Goal: Feedback & Contribution: Submit feedback/report problem

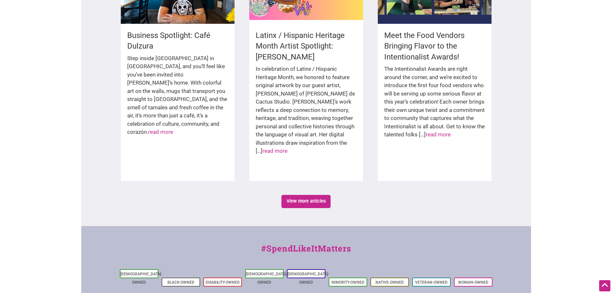
scroll to position [1079, 0]
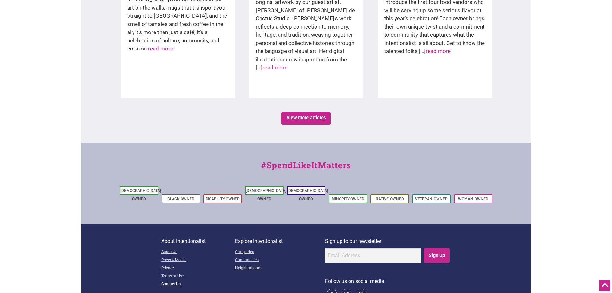
click at [169, 280] on link "Contact Us" at bounding box center [198, 284] width 74 height 8
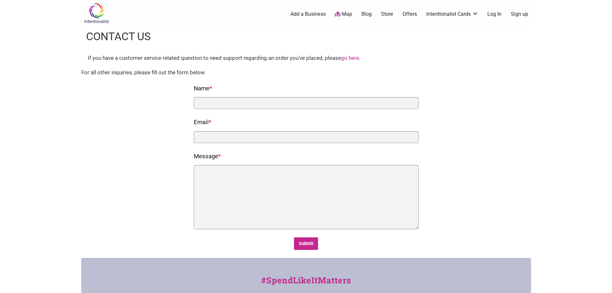
click at [495, 14] on link "Log In" at bounding box center [494, 14] width 14 height 7
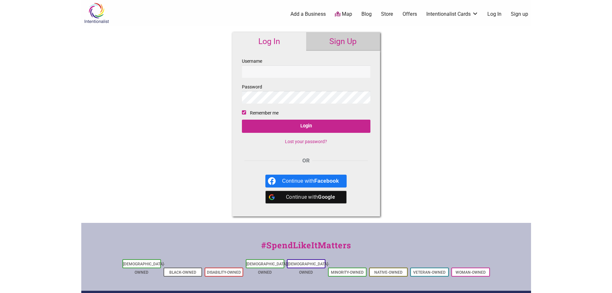
click at [283, 199] on div "Continue with Google" at bounding box center [310, 197] width 57 height 13
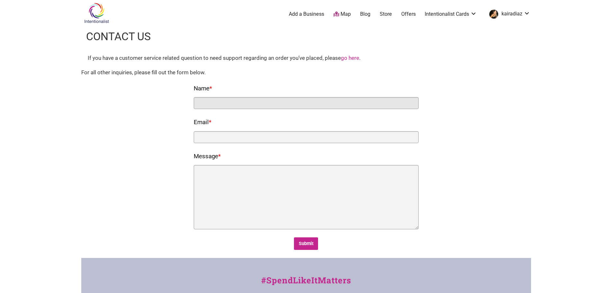
click at [225, 106] on input "Name *" at bounding box center [306, 103] width 225 height 12
click at [212, 102] on input "[PERSON_NAME]" at bounding box center [306, 103] width 225 height 12
type input "[PERSON_NAME]"
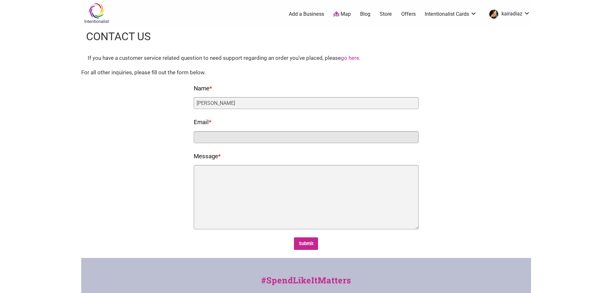
click at [221, 138] on input "Email *" at bounding box center [306, 137] width 225 height 12
type input "[EMAIL_ADDRESS][PERSON_NAME][DOMAIN_NAME]"
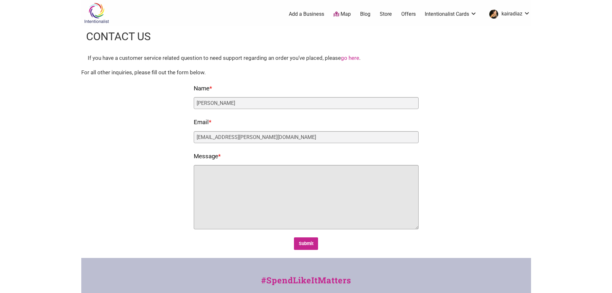
click at [220, 179] on textarea "Message *" at bounding box center [306, 197] width 225 height 64
click at [262, 179] on textarea "Hello" at bounding box center [306, 197] width 225 height 64
drag, startPoint x: 239, startPoint y: 177, endPoint x: 177, endPoint y: 173, distance: 62.8
click at [177, 173] on div "Fields marked with an * are required Name * Kaira Diaz Email * kaira.diaz@nexio…" at bounding box center [306, 166] width 437 height 167
paste textarea "i Intentionalist Team, My name is Kaira Díaz, and I lead Marketing and Social M…"
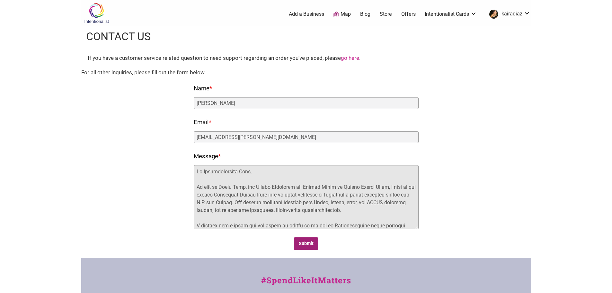
type textarea "Hi Intentionalist Team, My name is Kaira Díaz, and I lead Marketing and Social …"
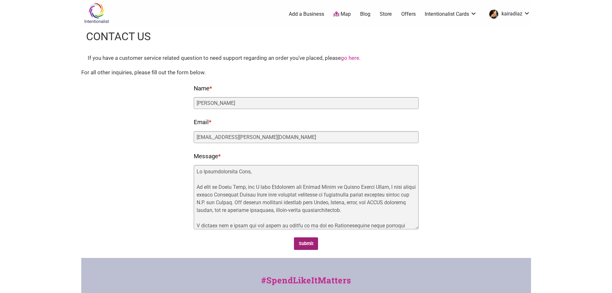
click at [309, 248] on input "Submit" at bounding box center [306, 243] width 24 height 13
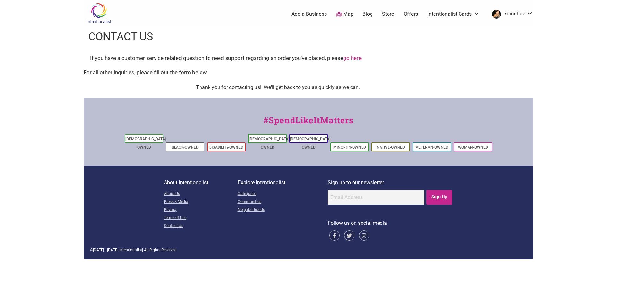
click at [296, 15] on link "Add a Business" at bounding box center [308, 14] width 35 height 7
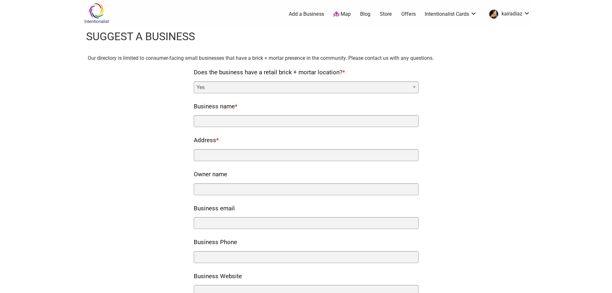
click at [326, 88] on select "Yes No" at bounding box center [306, 87] width 225 height 12
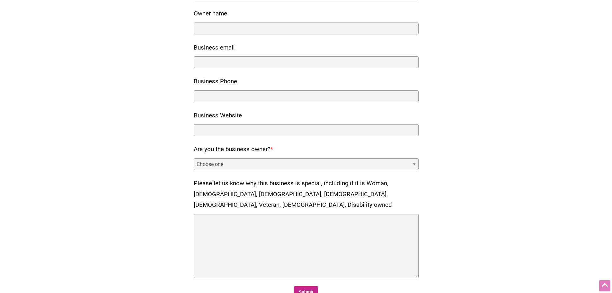
scroll to position [317, 0]
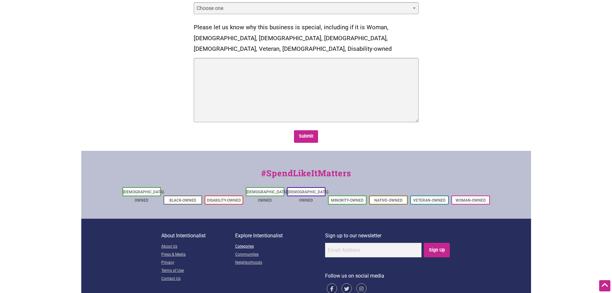
click at [241, 243] on link "Categories" at bounding box center [280, 247] width 90 height 8
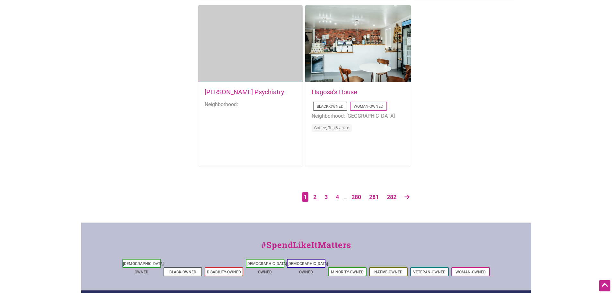
scroll to position [1143, 0]
